Goal: Transaction & Acquisition: Purchase product/service

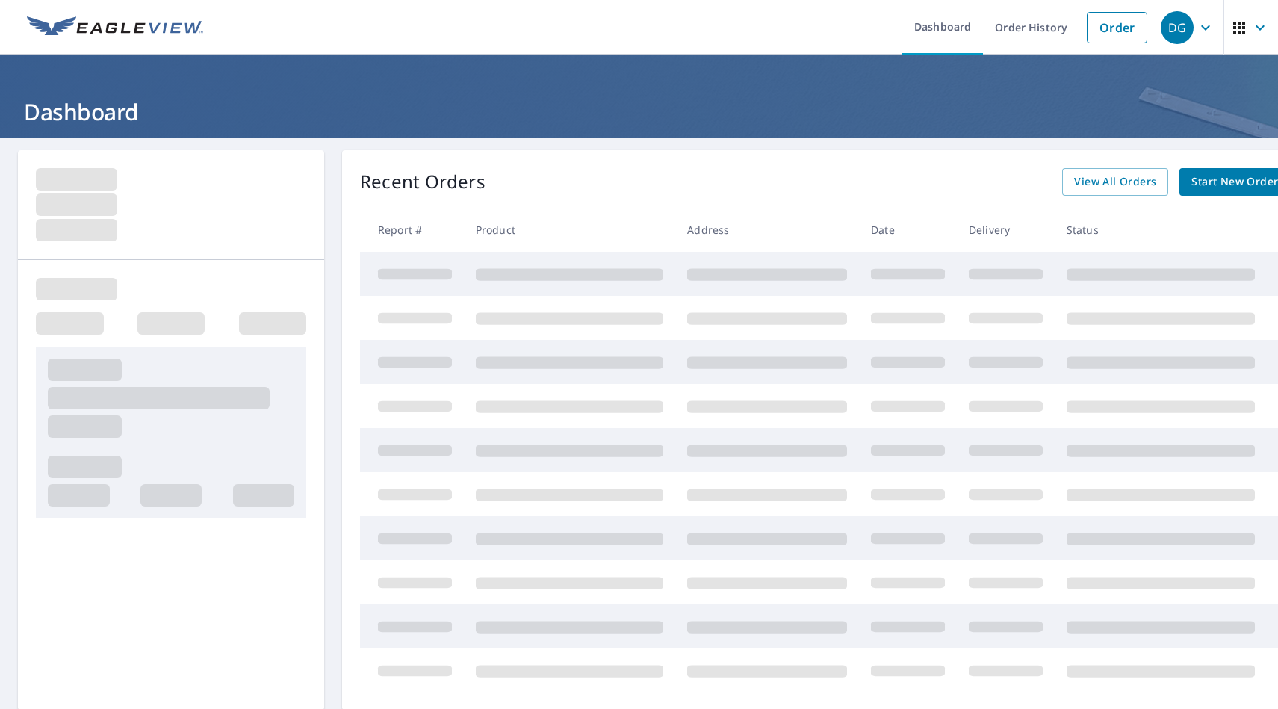
click at [1195, 176] on span "Start New Order" at bounding box center [1235, 182] width 87 height 19
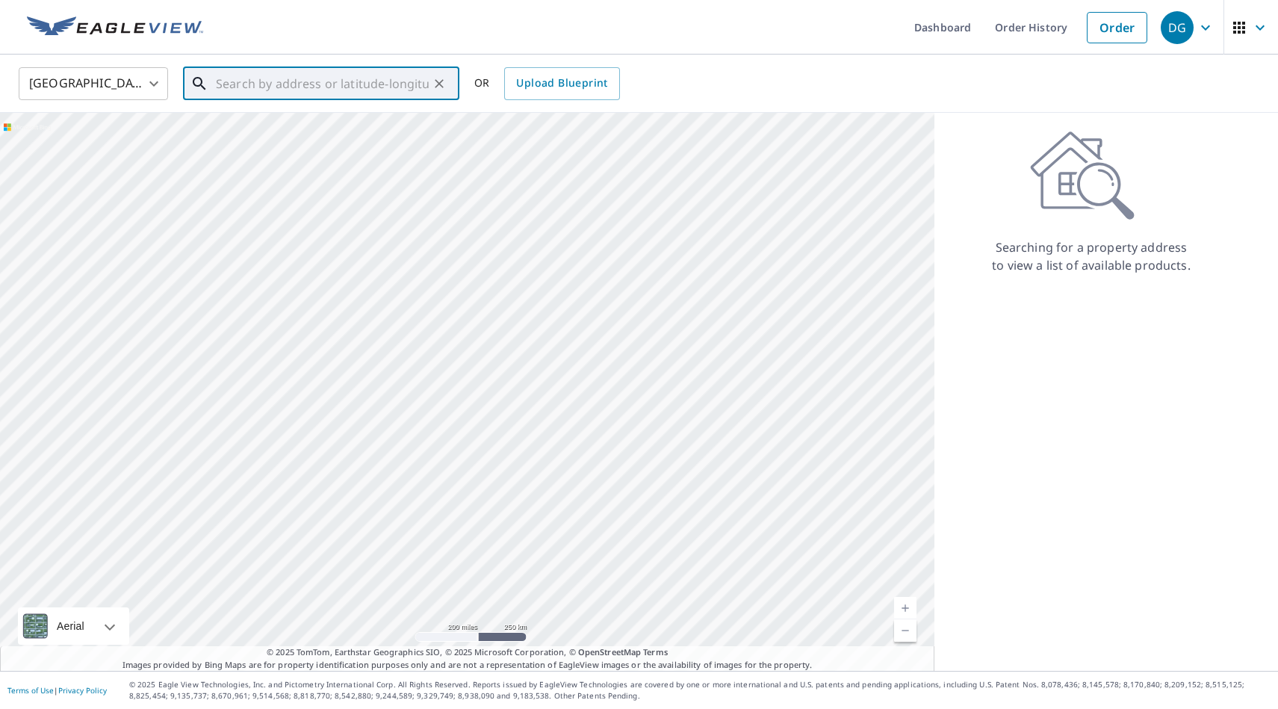
click at [406, 78] on input "text" at bounding box center [322, 84] width 213 height 42
click at [318, 147] on p "[GEOGRAPHIC_DATA]" at bounding box center [330, 143] width 235 height 15
type input "[STREET_ADDRESS]"
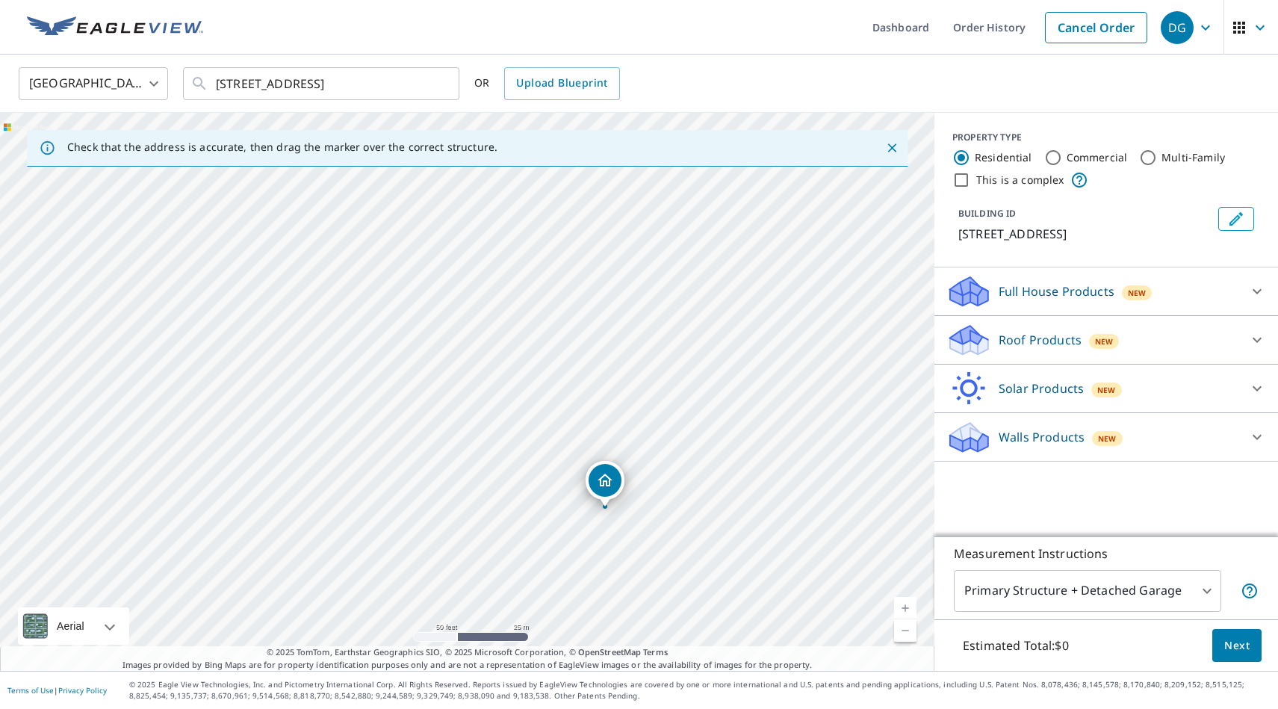
click at [381, 365] on div "[STREET_ADDRESS]" at bounding box center [467, 392] width 935 height 558
drag, startPoint x: 612, startPoint y: 477, endPoint x: 387, endPoint y: 332, distance: 267.5
click at [1049, 152] on input "Commercial" at bounding box center [1053, 158] width 18 height 18
radio input "true"
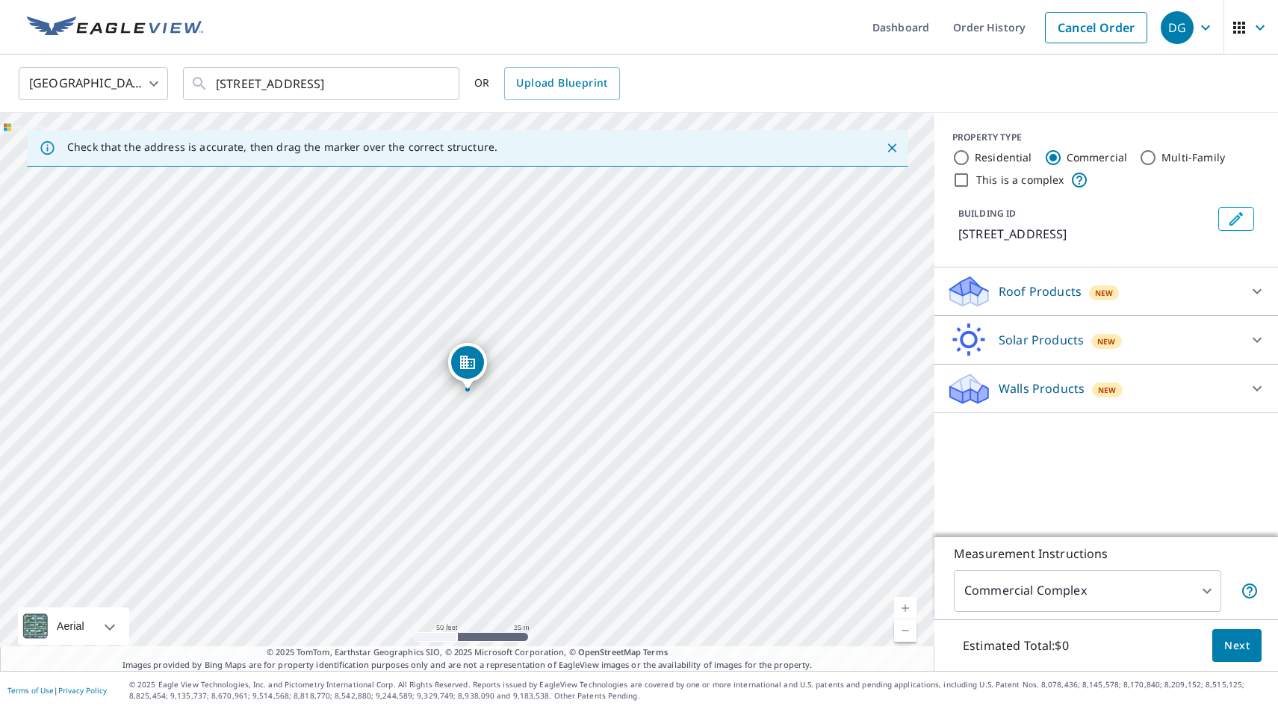
click at [1200, 584] on body "DG DG Dashboard Order History Cancel Order DG [GEOGRAPHIC_DATA] [GEOGRAPHIC_DAT…" at bounding box center [639, 354] width 1278 height 709
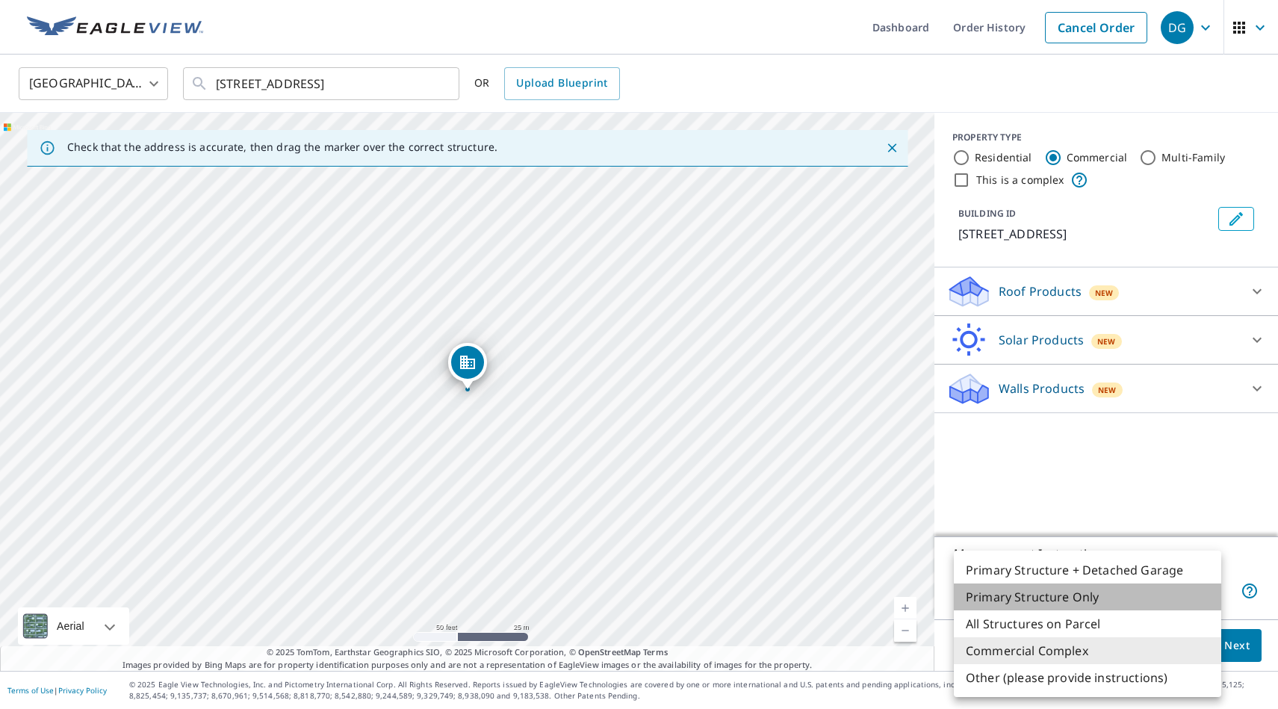
click at [1167, 599] on li "Primary Structure Only" at bounding box center [1087, 596] width 267 height 27
type input "2"
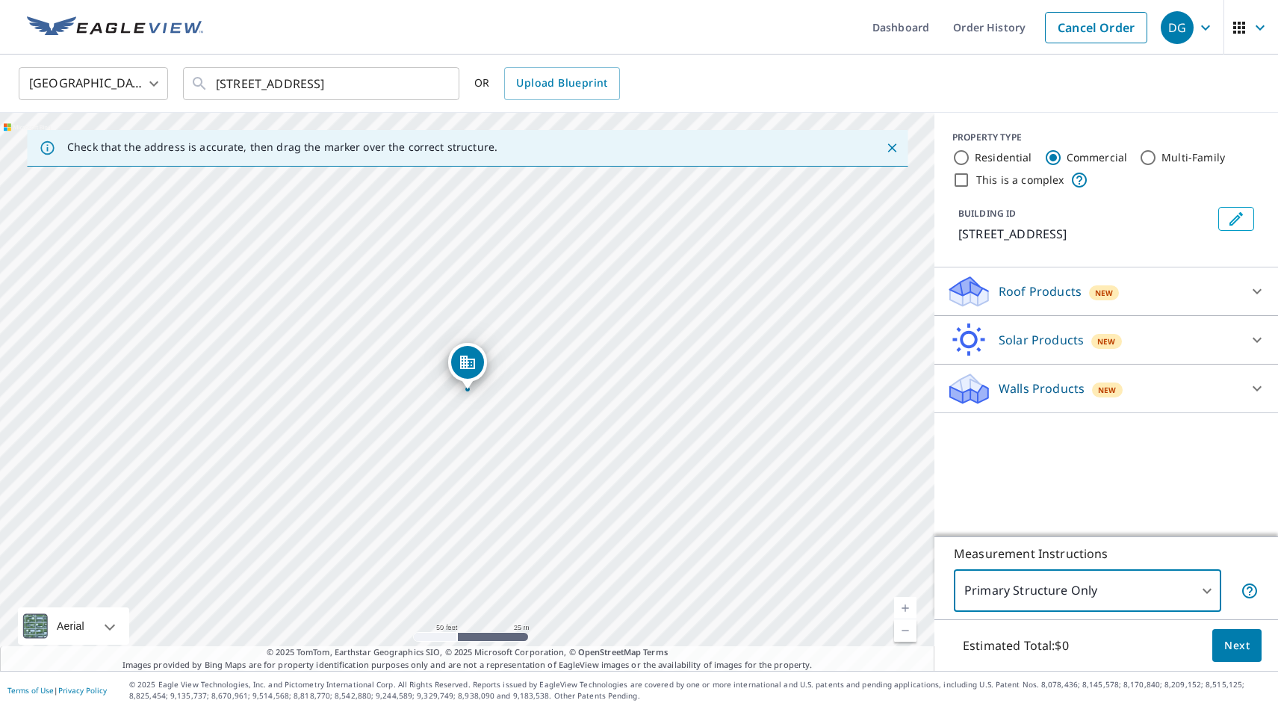
click at [1144, 290] on div "Roof Products New" at bounding box center [1092, 291] width 293 height 35
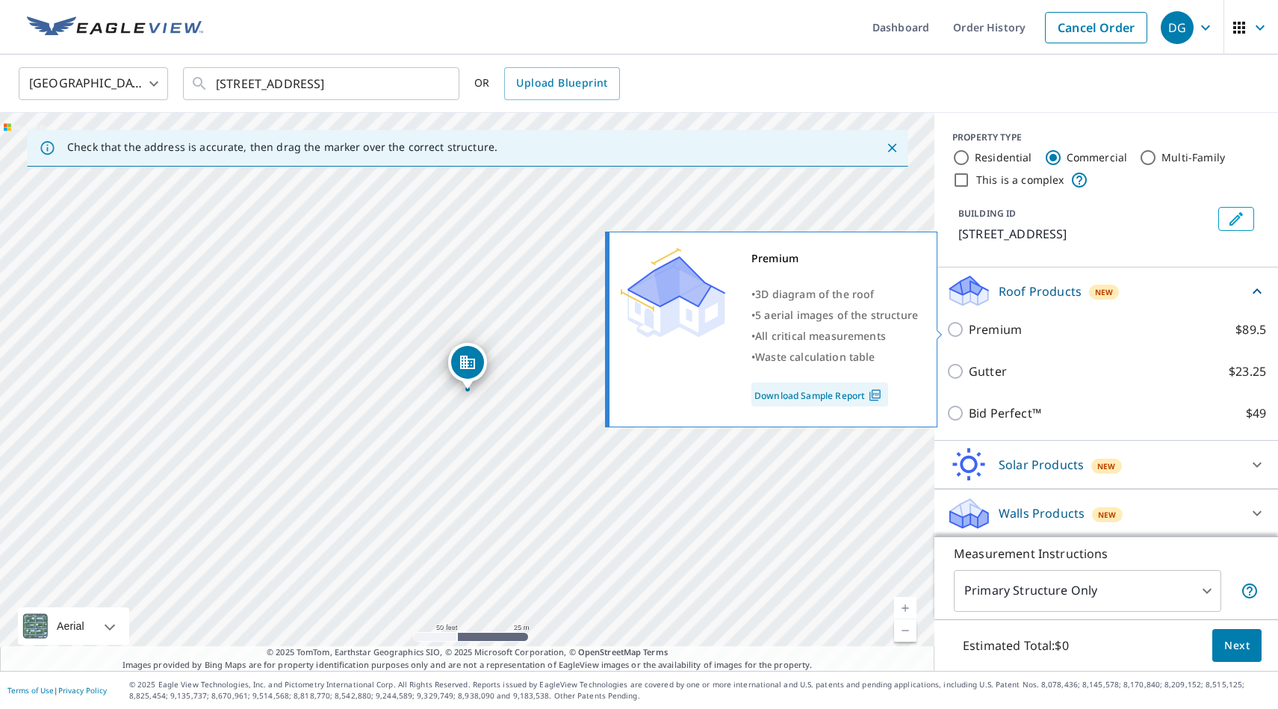
click at [955, 332] on input "Premium $89.5" at bounding box center [957, 329] width 22 height 18
checkbox input "true"
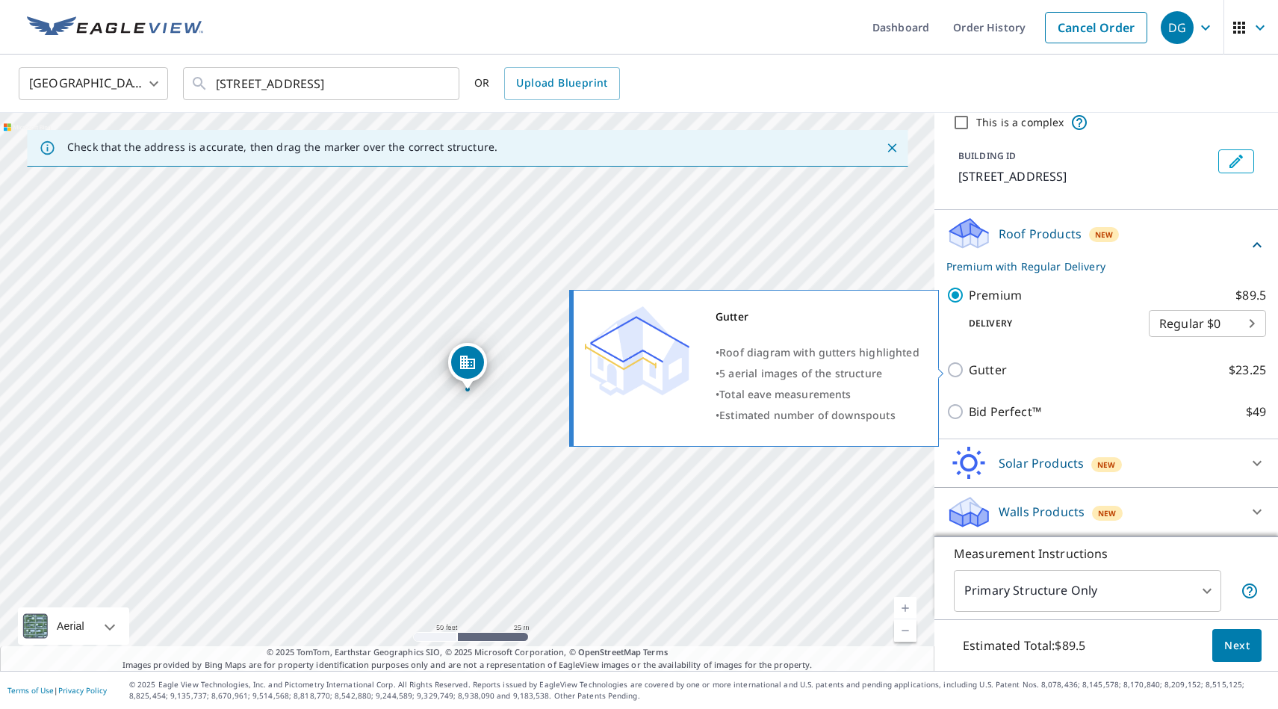
scroll to position [58, 0]
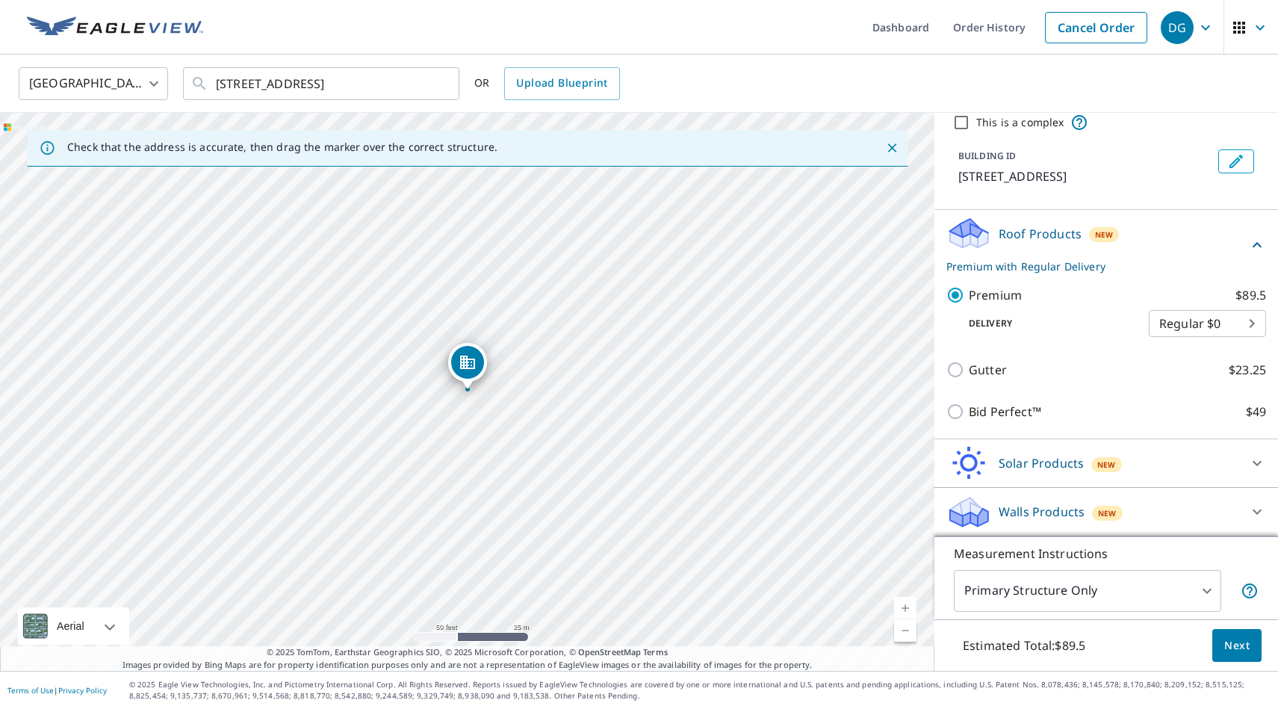
click at [1241, 649] on span "Next" at bounding box center [1236, 645] width 25 height 19
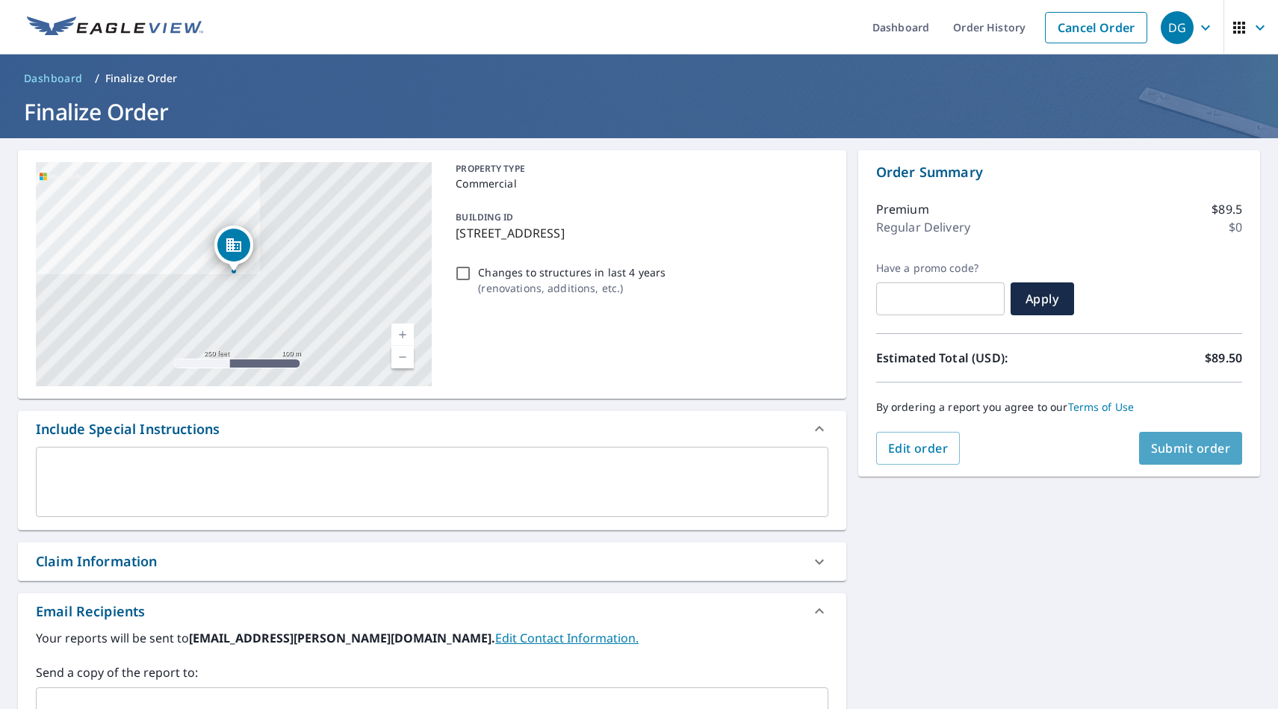
click at [1174, 451] on span "Submit order" at bounding box center [1191, 448] width 80 height 16
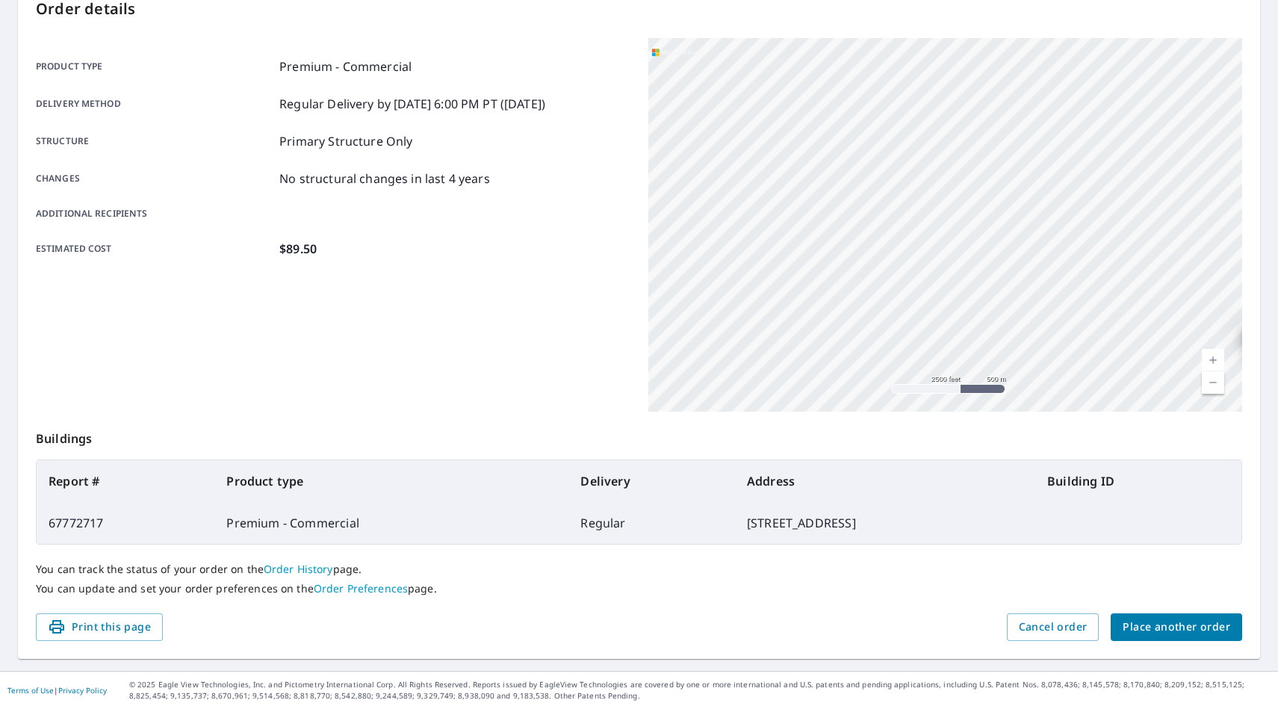
scroll to position [170, 0]
drag, startPoint x: 1065, startPoint y: 583, endPoint x: 1060, endPoint y: 757, distance: 174.1
click at [1060, 708] on html "DG DG Dashboard Order History Order DG Order Submitted Order details Product ty…" at bounding box center [639, 354] width 1278 height 709
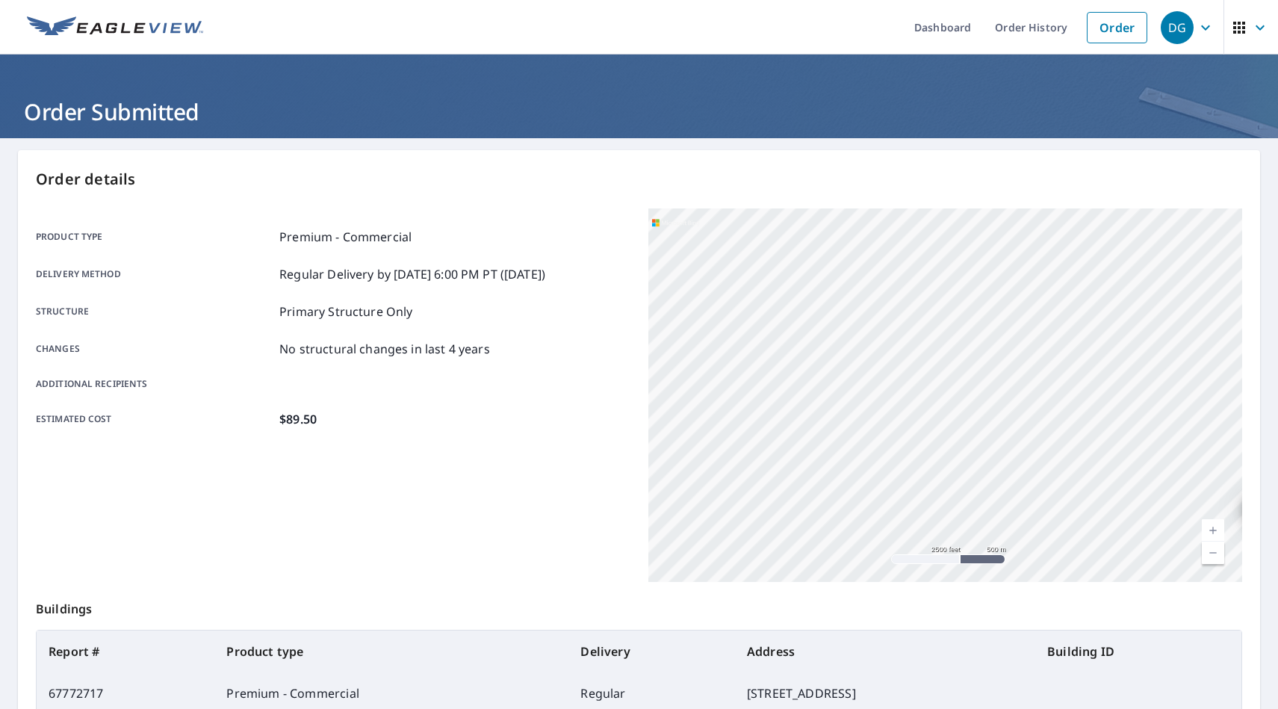
scroll to position [0, 0]
